Goal: Navigation & Orientation: Find specific page/section

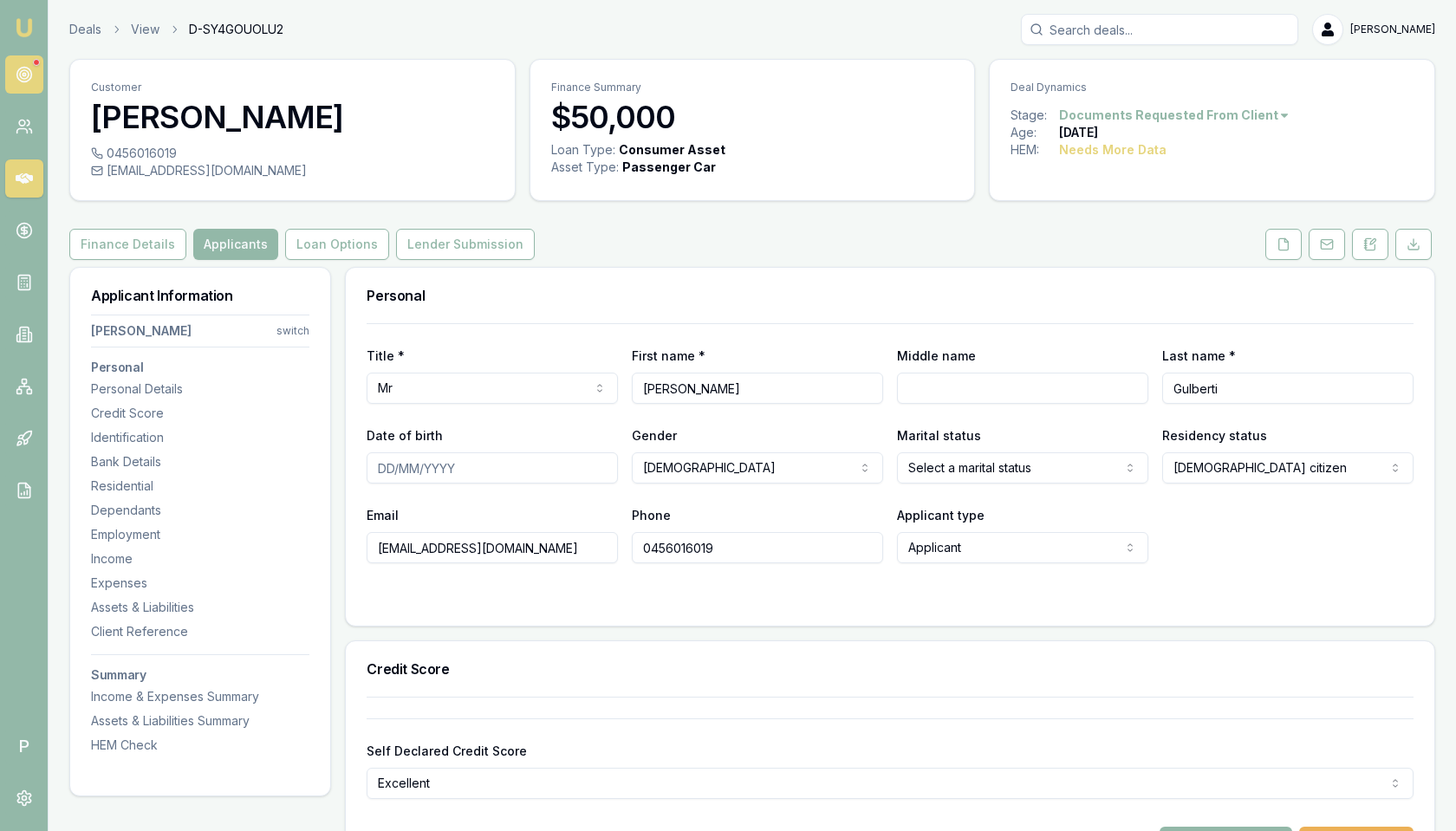
click at [26, 70] on circle at bounding box center [24, 74] width 9 height 9
